Goal: Task Accomplishment & Management: Complete application form

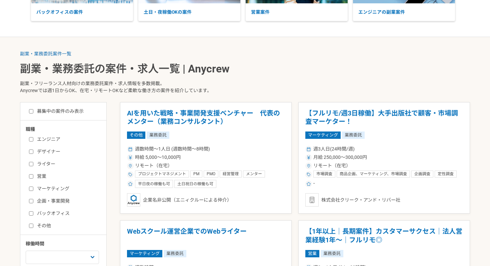
scroll to position [102, 0]
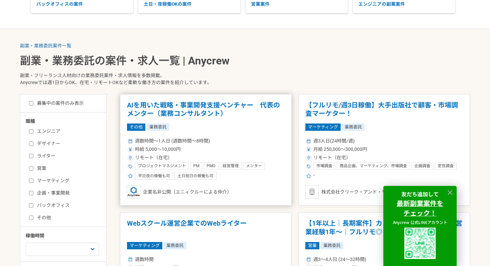
click at [245, 109] on h1 "AIを用いた戦略・事業開発支援ベンチャー　代表のメンター（業務コンサルタント）" at bounding box center [206, 109] width 158 height 17
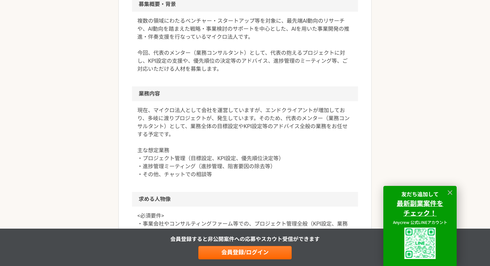
scroll to position [310, 0]
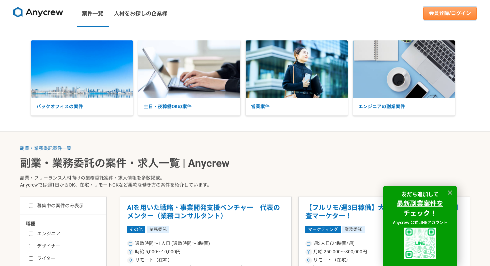
click at [436, 11] on link "会員登録/ログイン" at bounding box center [450, 13] width 53 height 13
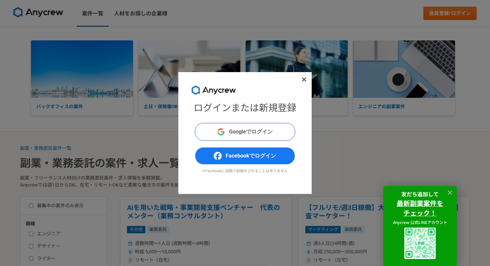
click at [279, 133] on button "Googleでログイン" at bounding box center [245, 131] width 100 height 17
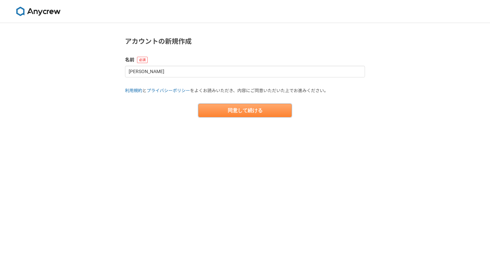
click at [239, 108] on button "同意して続ける" at bounding box center [244, 110] width 93 height 13
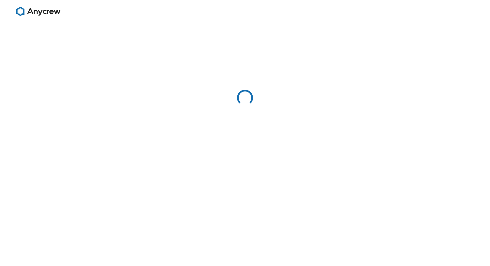
select select "13"
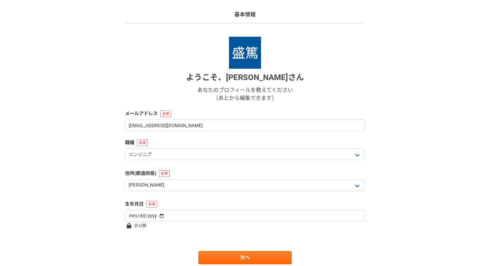
scroll to position [67, 0]
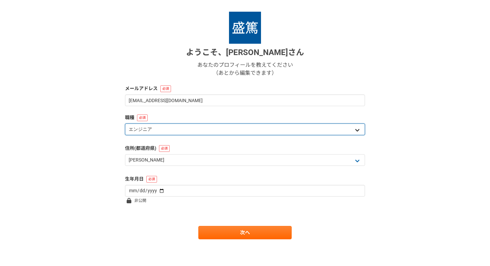
click at [261, 129] on select "エンジニア デザイナー ライター 営業 マーケティング 企画・事業開発 バックオフィス その他" at bounding box center [245, 129] width 240 height 12
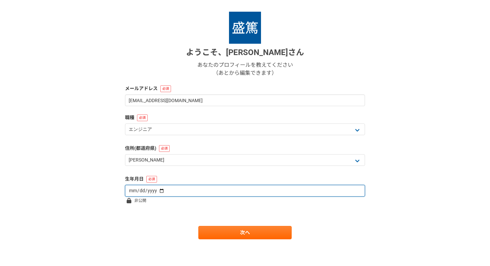
click at [226, 191] on input "date" at bounding box center [245, 191] width 240 height 12
click at [158, 189] on input "date" at bounding box center [245, 191] width 240 height 12
type input "2001-02-28"
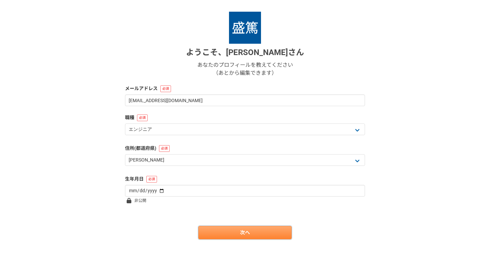
click at [239, 237] on link "次へ" at bounding box center [244, 232] width 93 height 13
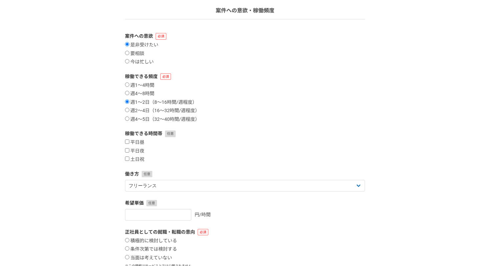
scroll to position [49, 0]
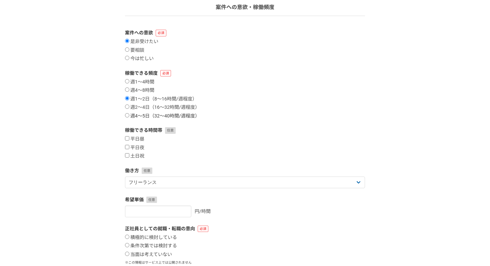
click at [127, 113] on label "週4〜5日（32〜40時間/週程度）" at bounding box center [162, 116] width 75 height 6
click at [127, 113] on input "週4〜5日（32〜40時間/週程度）" at bounding box center [127, 115] width 4 height 4
radio input "true"
click at [126, 139] on input "平日昼" at bounding box center [127, 138] width 4 height 4
checkbox input "true"
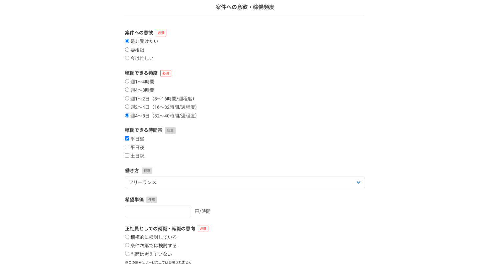
click at [126, 146] on input "平日夜" at bounding box center [127, 147] width 4 height 4
checkbox input "true"
click at [126, 154] on input "土日祝" at bounding box center [127, 155] width 4 height 4
checkbox input "true"
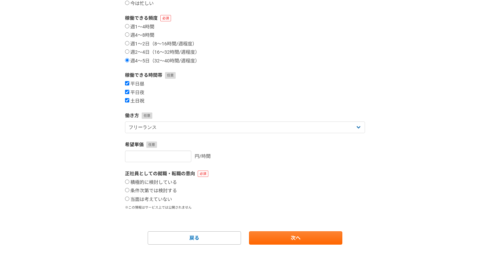
scroll to position [109, 0]
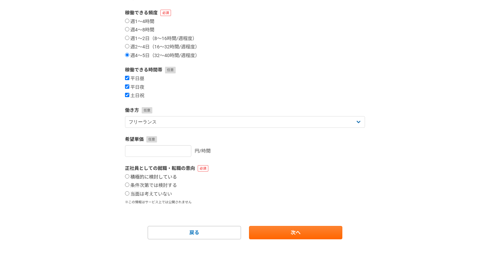
click at [128, 179] on label "積極的に検討している" at bounding box center [151, 177] width 52 height 6
click at [128, 178] on input "積極的に検討している" at bounding box center [127, 176] width 4 height 4
radio input "true"
click at [278, 232] on link "次へ" at bounding box center [295, 232] width 93 height 13
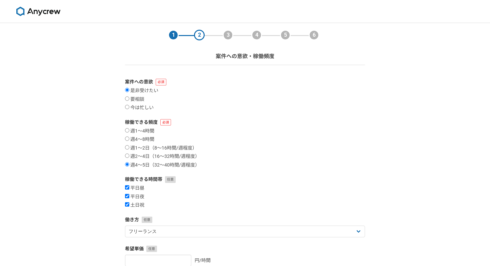
select select
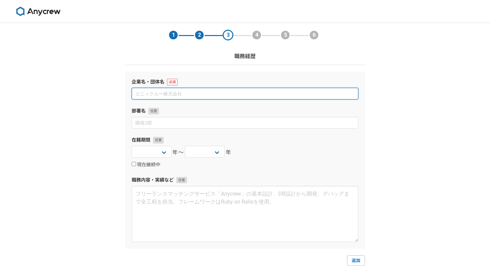
click at [182, 96] on input at bounding box center [245, 94] width 227 height 12
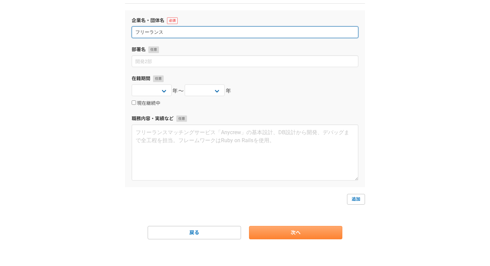
type input "フリーランス"
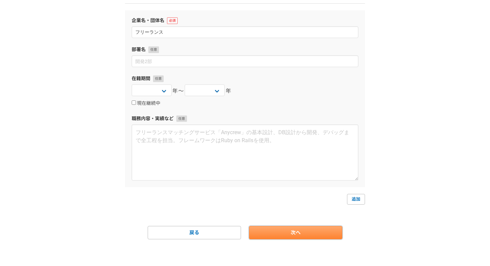
click at [276, 230] on link "次へ" at bounding box center [295, 232] width 93 height 13
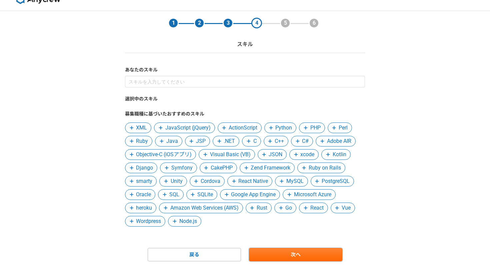
scroll to position [19, 0]
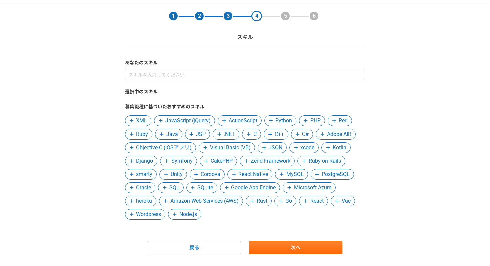
click at [156, 214] on span "Wordpress" at bounding box center [148, 214] width 25 height 8
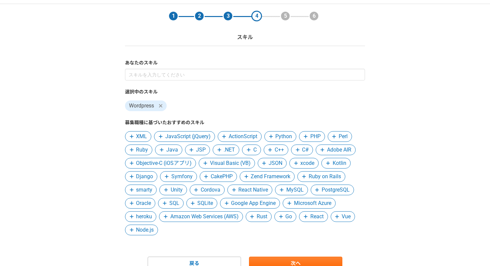
click at [173, 203] on span "SQL" at bounding box center [174, 203] width 10 height 8
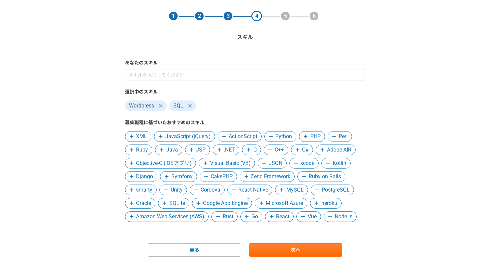
click at [331, 176] on span "Ruby on Rails" at bounding box center [325, 176] width 32 height 8
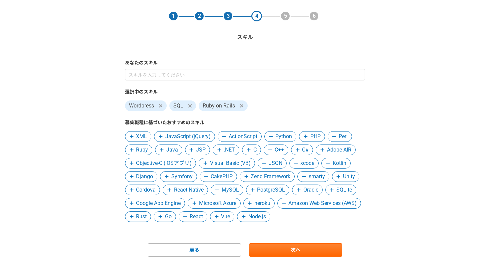
click at [203, 217] on span "React" at bounding box center [196, 216] width 13 height 8
click at [234, 218] on span "Node.js" at bounding box center [226, 216] width 18 height 8
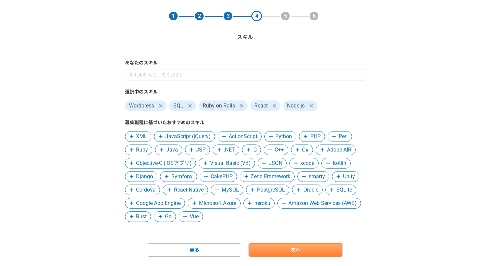
click at [295, 253] on link "次へ" at bounding box center [295, 249] width 93 height 13
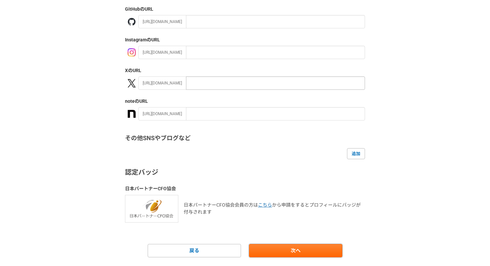
scroll to position [101, 0]
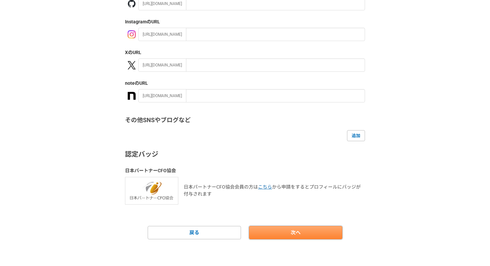
click at [274, 227] on link "次へ" at bounding box center [295, 232] width 93 height 13
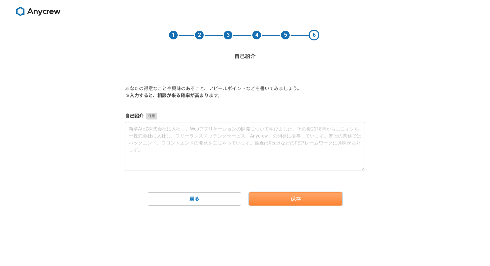
click at [294, 200] on button "保存" at bounding box center [295, 198] width 93 height 13
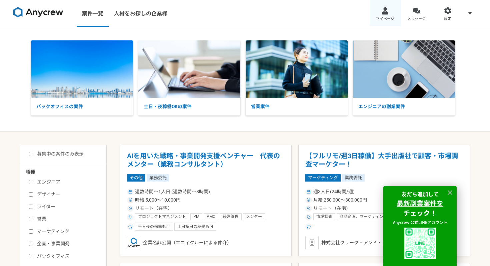
click at [388, 17] on span "マイページ" at bounding box center [385, 18] width 18 height 5
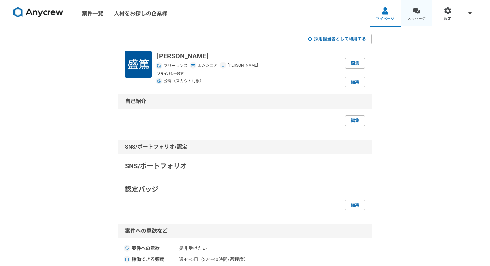
click at [419, 10] on div at bounding box center [417, 11] width 8 height 8
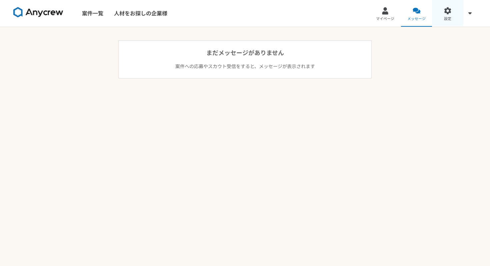
click at [440, 12] on link "設定" at bounding box center [447, 13] width 31 height 27
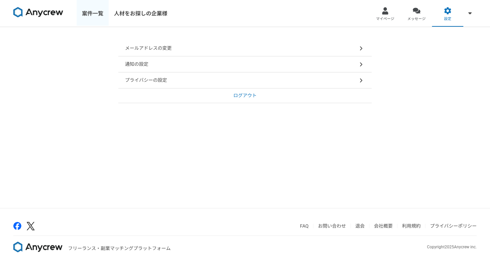
click at [101, 13] on link "案件一覧" at bounding box center [93, 13] width 32 height 27
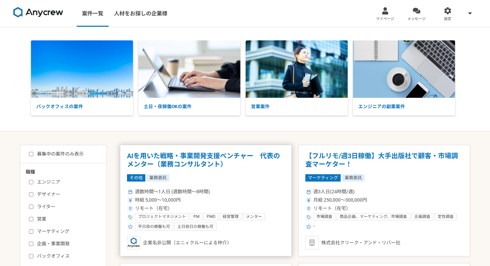
click at [185, 178] on div "その他 業務委託" at bounding box center [206, 177] width 158 height 7
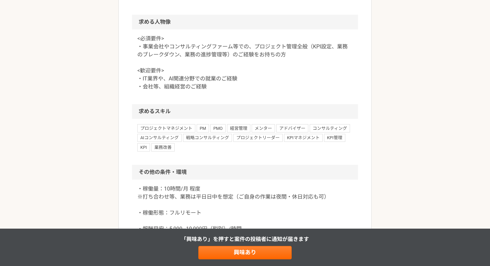
scroll to position [418, 0]
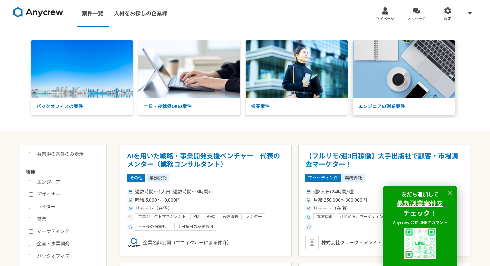
click at [422, 83] on img at bounding box center [404, 68] width 102 height 57
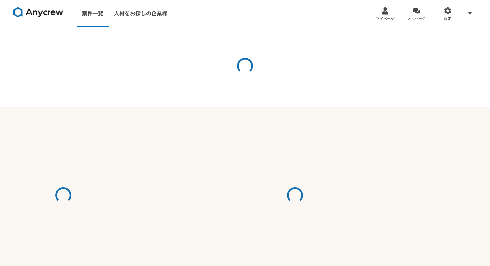
select select "3"
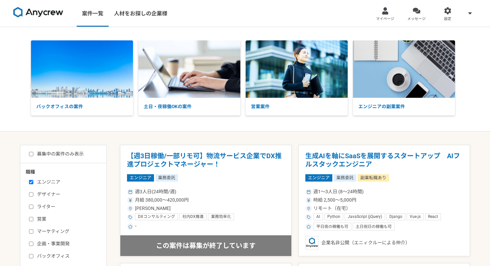
click at [33, 153] on label "募集中の案件のみ表示" at bounding box center [56, 153] width 55 height 7
click at [33, 153] on input "募集中の案件のみ表示" at bounding box center [31, 154] width 4 height 4
checkbox input "true"
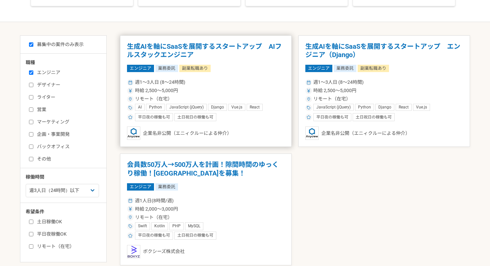
scroll to position [110, 0]
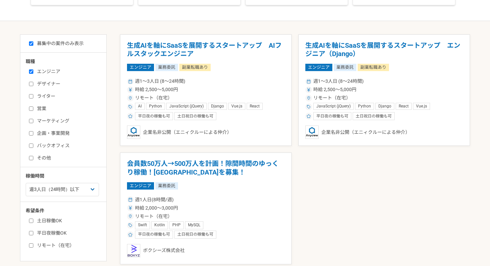
click at [31, 72] on input "エンジニア" at bounding box center [31, 71] width 4 height 4
checkbox input "false"
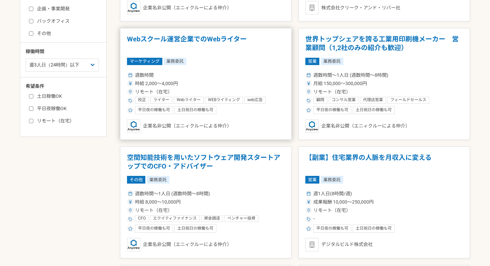
scroll to position [264, 0]
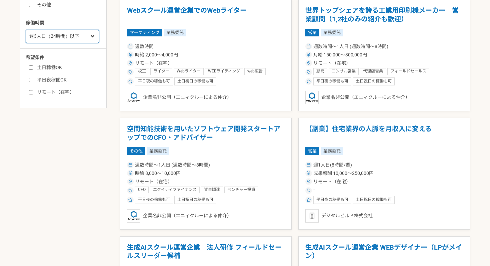
click at [87, 35] on select "週1人日（8時間）以下 週2人日（16時間）以下 週3人日（24時間）以下 週4人日（32時間）以下 週5人日（40時間）以下" at bounding box center [62, 36] width 73 height 13
select select "5"
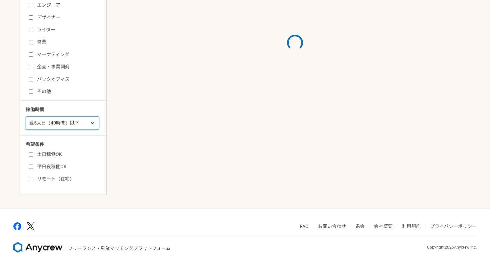
scroll to position [264, 0]
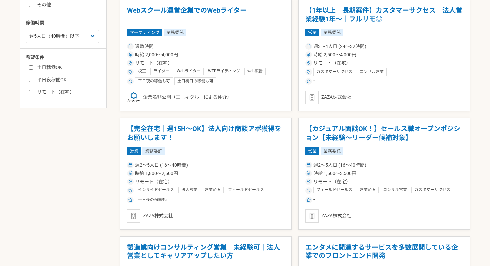
click at [33, 93] on input "リモート（在宅）" at bounding box center [31, 92] width 4 height 4
checkbox input "true"
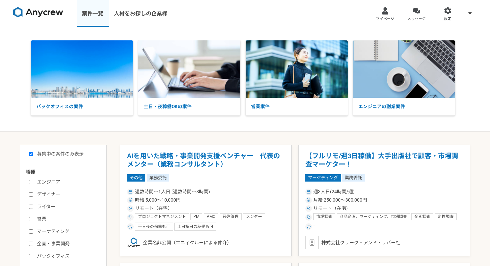
click at [94, 8] on link "案件一覧" at bounding box center [93, 13] width 32 height 27
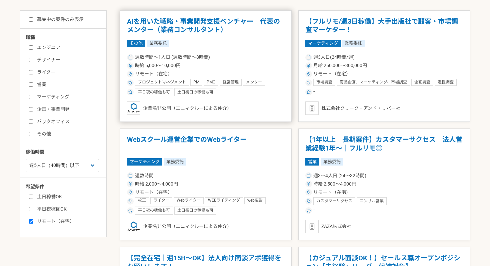
scroll to position [107, 0]
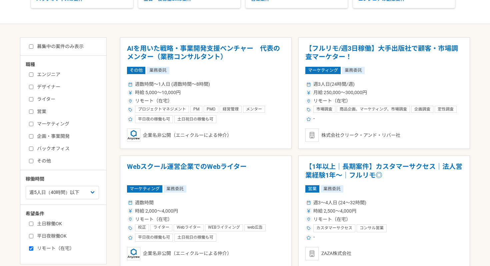
click at [31, 44] on input "募集中の案件のみ表示" at bounding box center [31, 46] width 4 height 4
checkbox input "true"
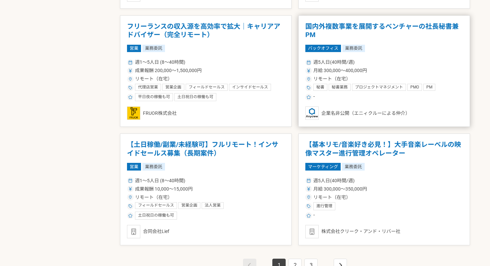
scroll to position [1109, 0]
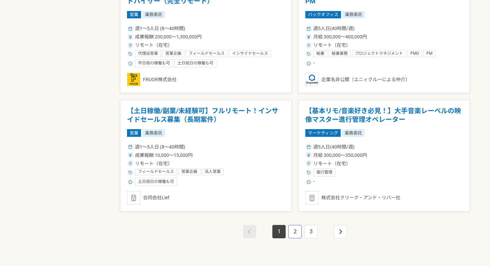
click at [294, 229] on link "2" at bounding box center [295, 231] width 13 height 13
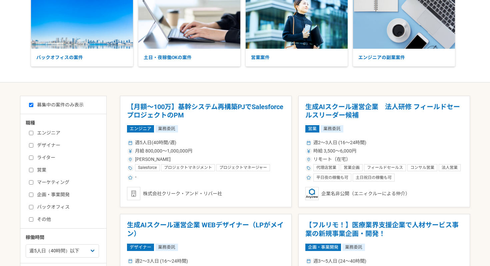
scroll to position [50, 0]
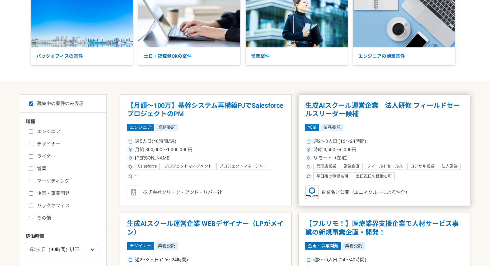
click at [431, 130] on div "営業 業務委託" at bounding box center [385, 127] width 158 height 7
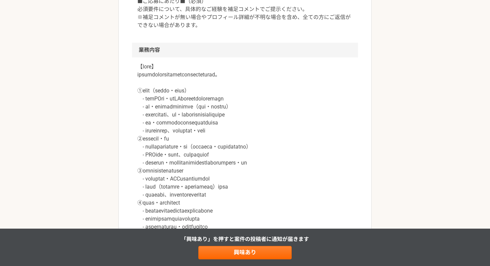
scroll to position [350, 0]
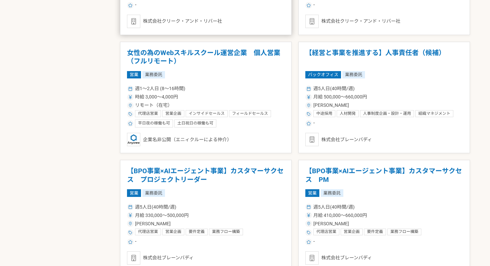
scroll to position [1128, 0]
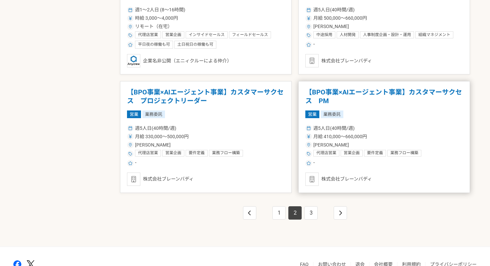
click at [391, 119] on article "【BPO事業×AIエージェント事業】カスタマーサクセス　PM 営業 業務委託 週5人日(40時間/週) 月給 410,000〜660,000円 東京都 代理店…" at bounding box center [385, 137] width 172 height 112
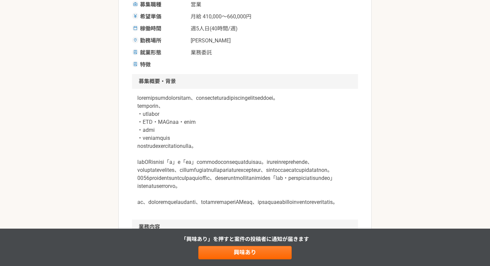
scroll to position [139, 0]
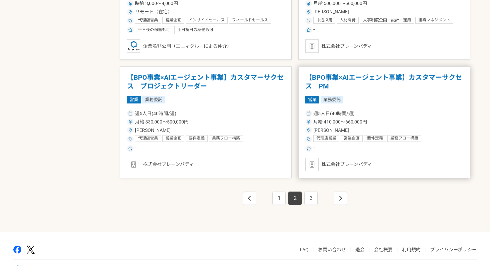
scroll to position [1149, 0]
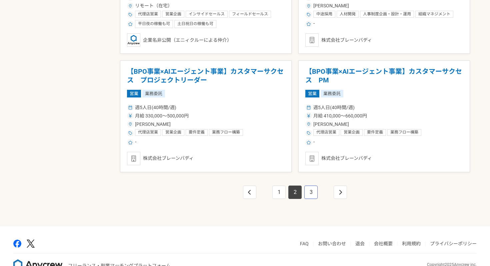
click at [311, 196] on link "3" at bounding box center [311, 191] width 13 height 13
